Goal: Communication & Community: Connect with others

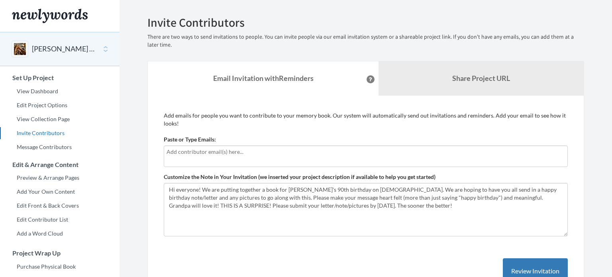
click at [195, 152] on input "text" at bounding box center [365, 151] width 398 height 9
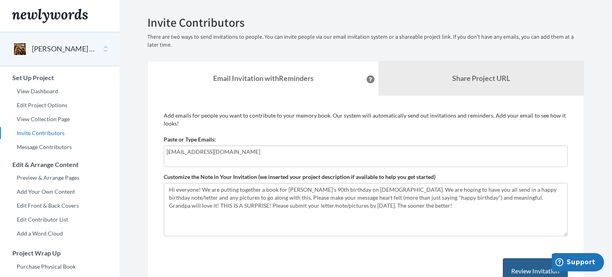
type input "[EMAIL_ADDRESS][DOMAIN_NAME]"
click at [516, 261] on button "Review Invitation" at bounding box center [534, 271] width 65 height 26
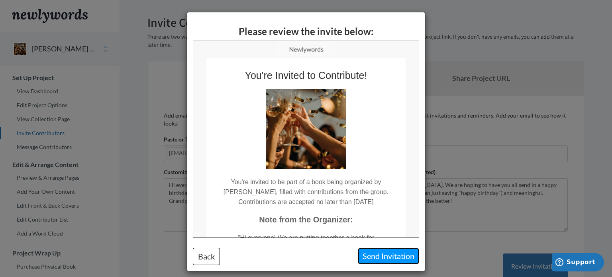
click at [391, 253] on button "Send Invitation" at bounding box center [388, 256] width 61 height 16
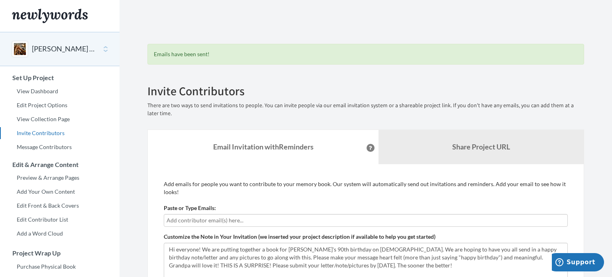
scroll to position [191, 0]
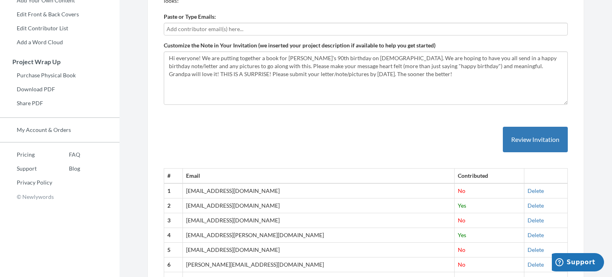
click at [610, 49] on section "Emails have been sent! Invite Contributors There are two ways to send invitatio…" at bounding box center [365, 86] width 492 height 555
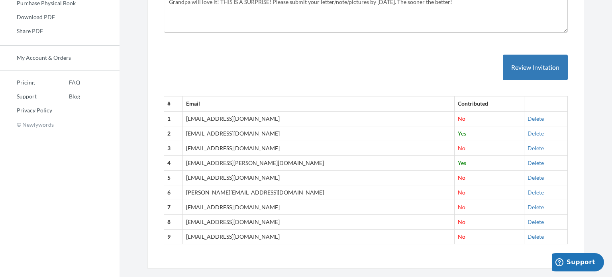
scroll to position [277, 0]
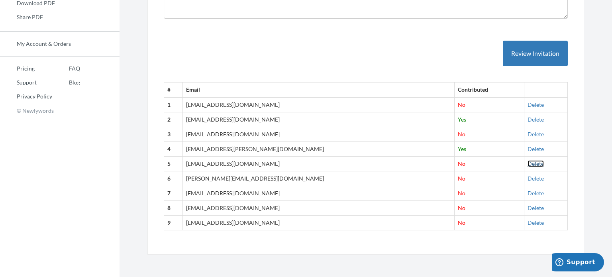
click at [527, 162] on link "Delete" at bounding box center [535, 163] width 16 height 7
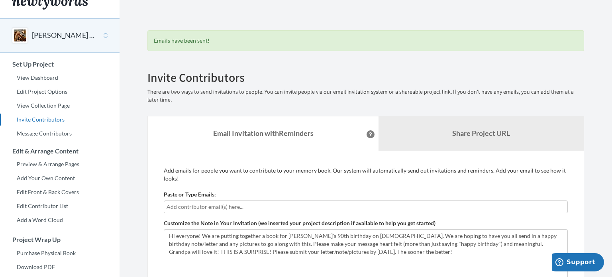
scroll to position [0, 0]
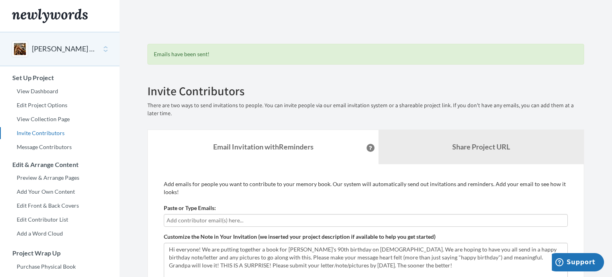
click at [260, 16] on div "Emails have been sent! Invite Contributors There are two ways to send invitatio…" at bounding box center [365, 266] width 448 height 501
click at [264, 4] on section "Emails have been sent! Invite Contributors There are two ways to send invitatio…" at bounding box center [365, 270] width 492 height 541
click at [49, 192] on link "Add Your Own Content" at bounding box center [59, 192] width 119 height 12
